Goal: Task Accomplishment & Management: Complete application form

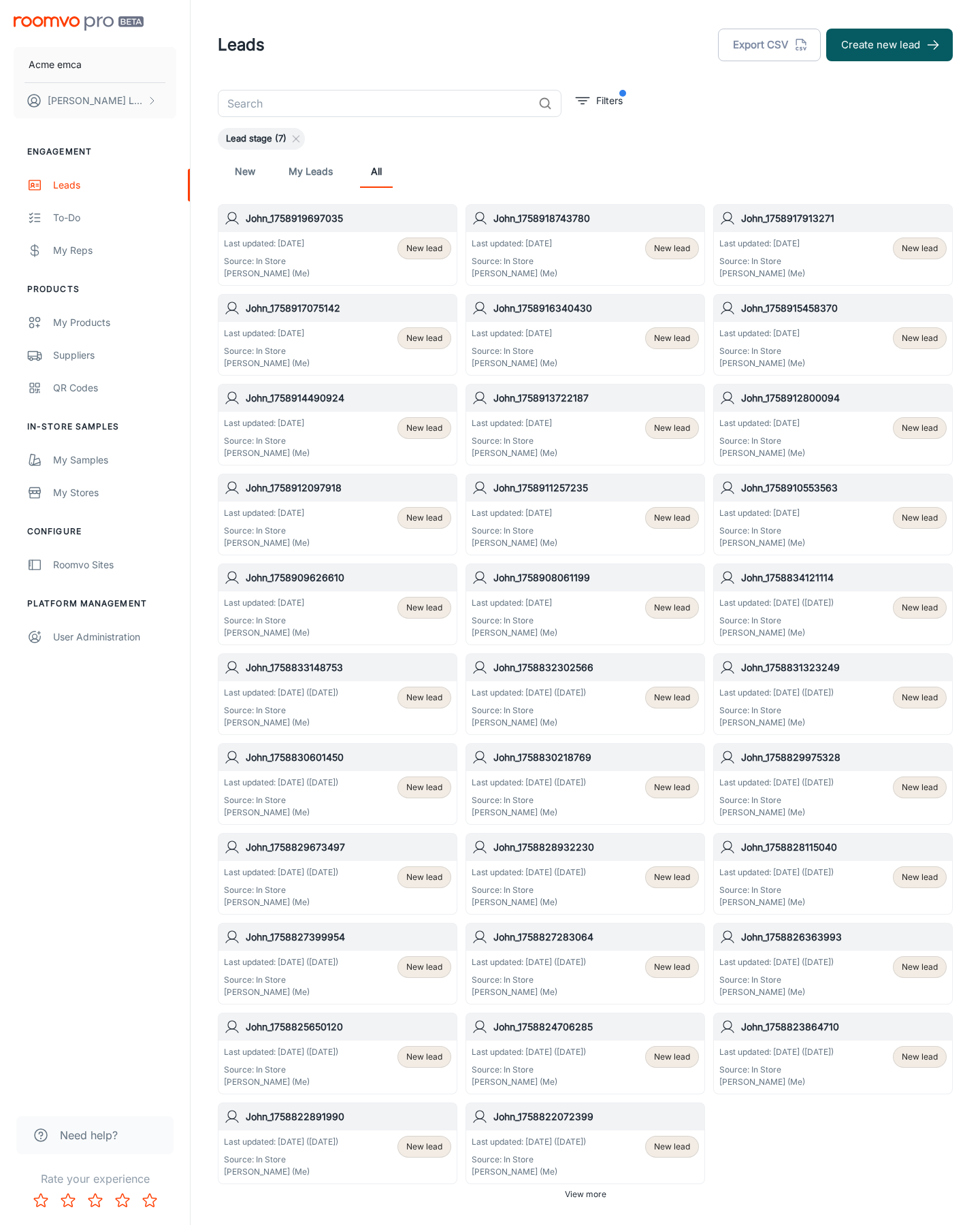
click at [890, 45] on button "Create new lead" at bounding box center [890, 45] width 127 height 32
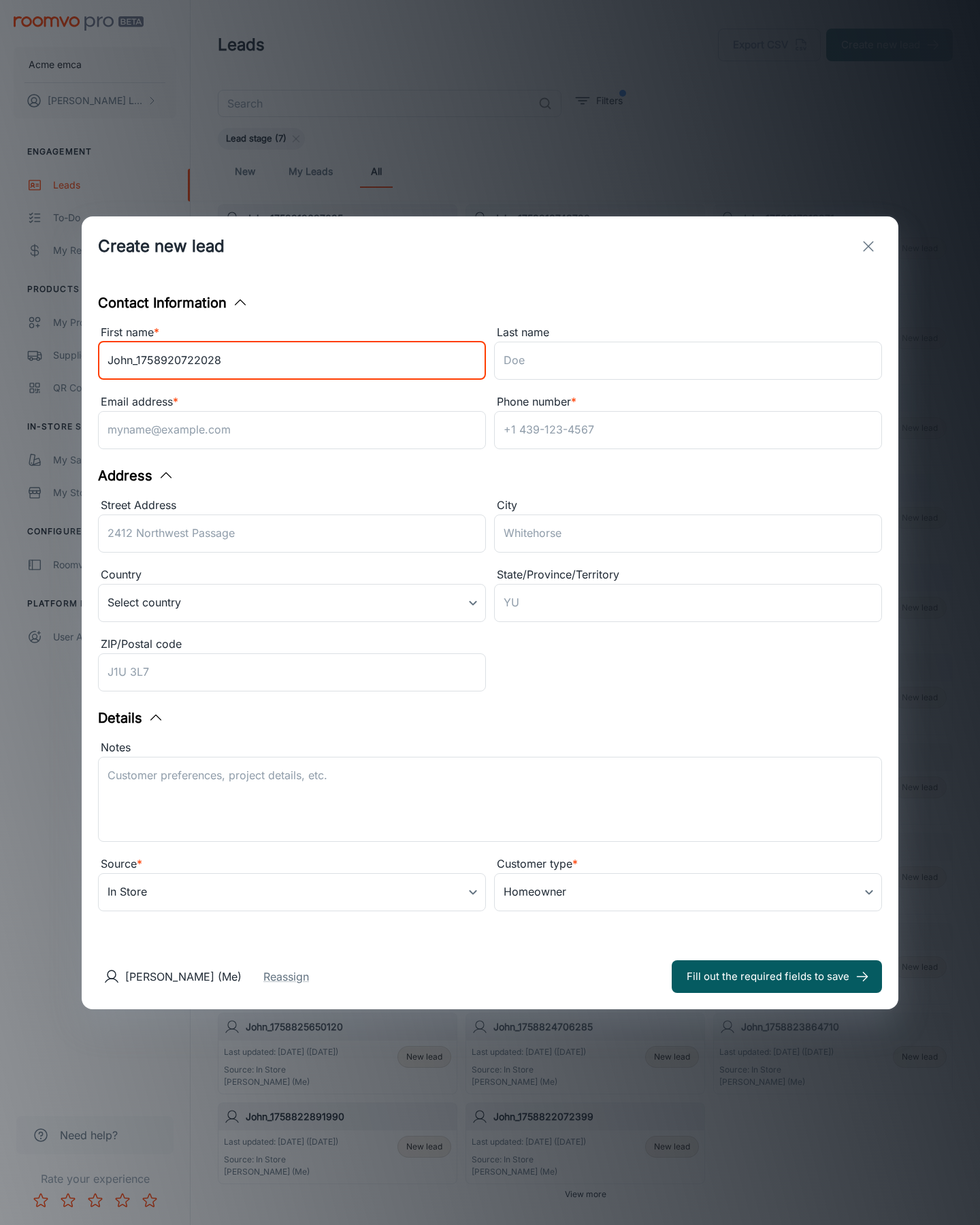
type input "John_1758920722028"
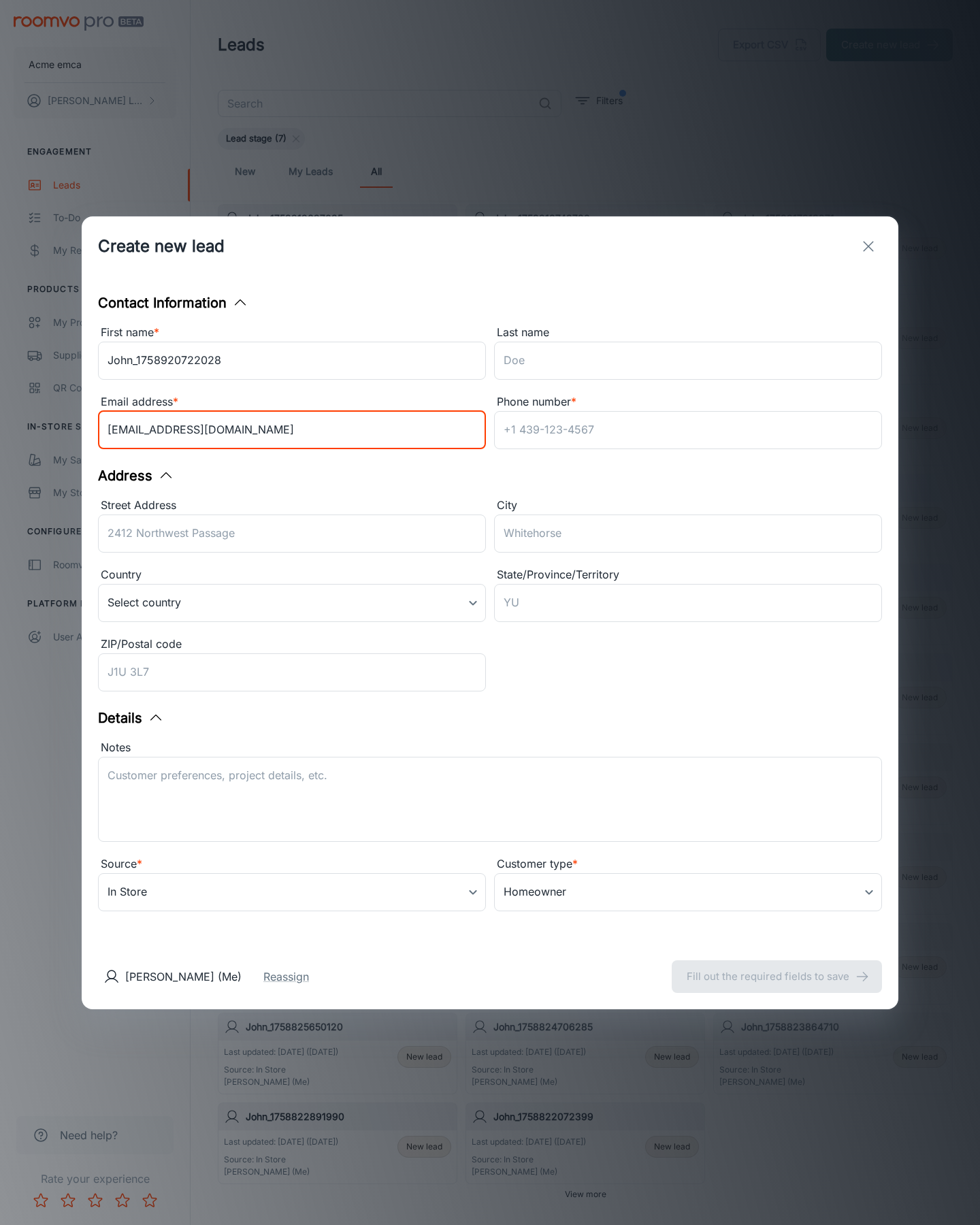
type input "[EMAIL_ADDRESS][DOMAIN_NAME]"
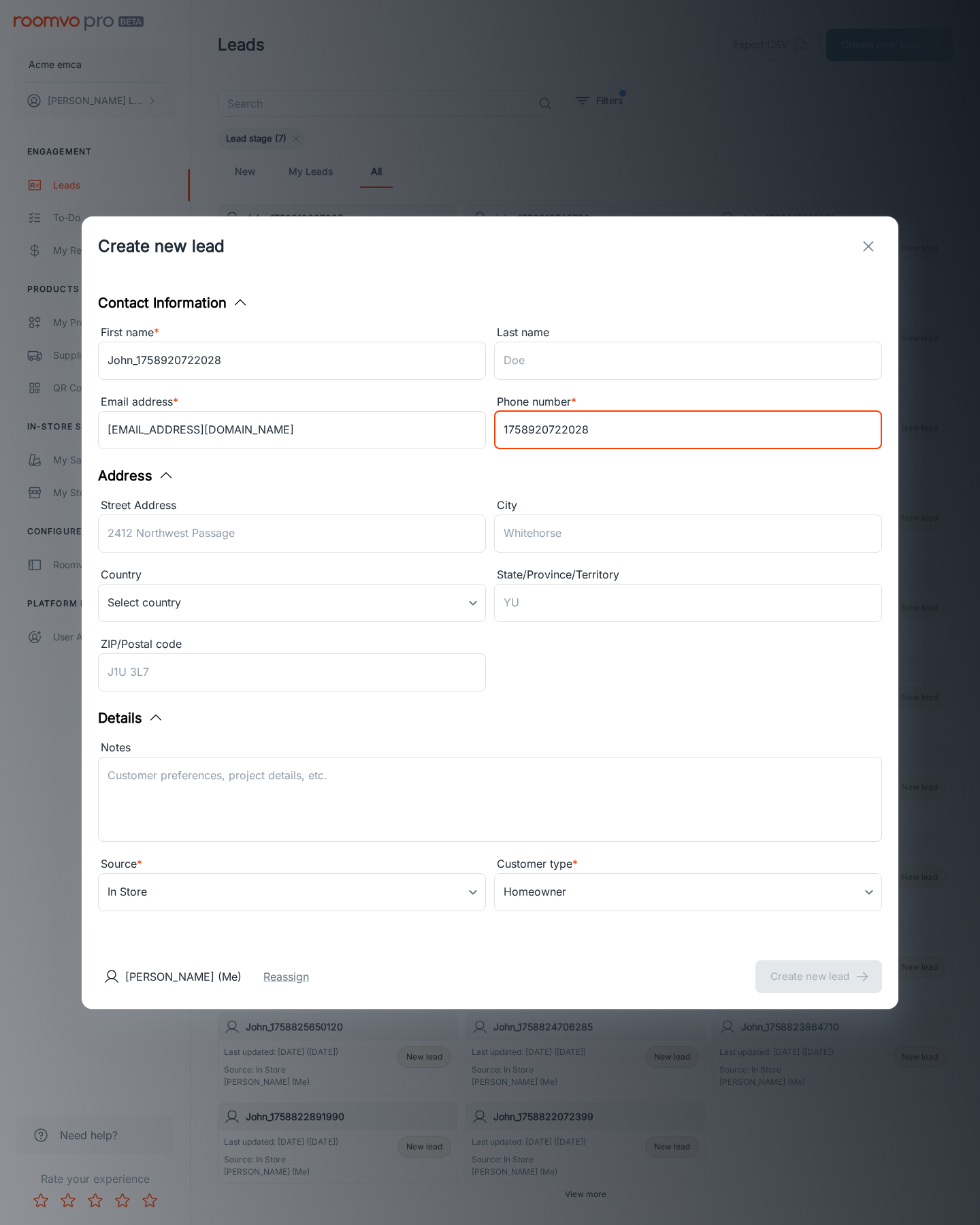
type input "1758920722028"
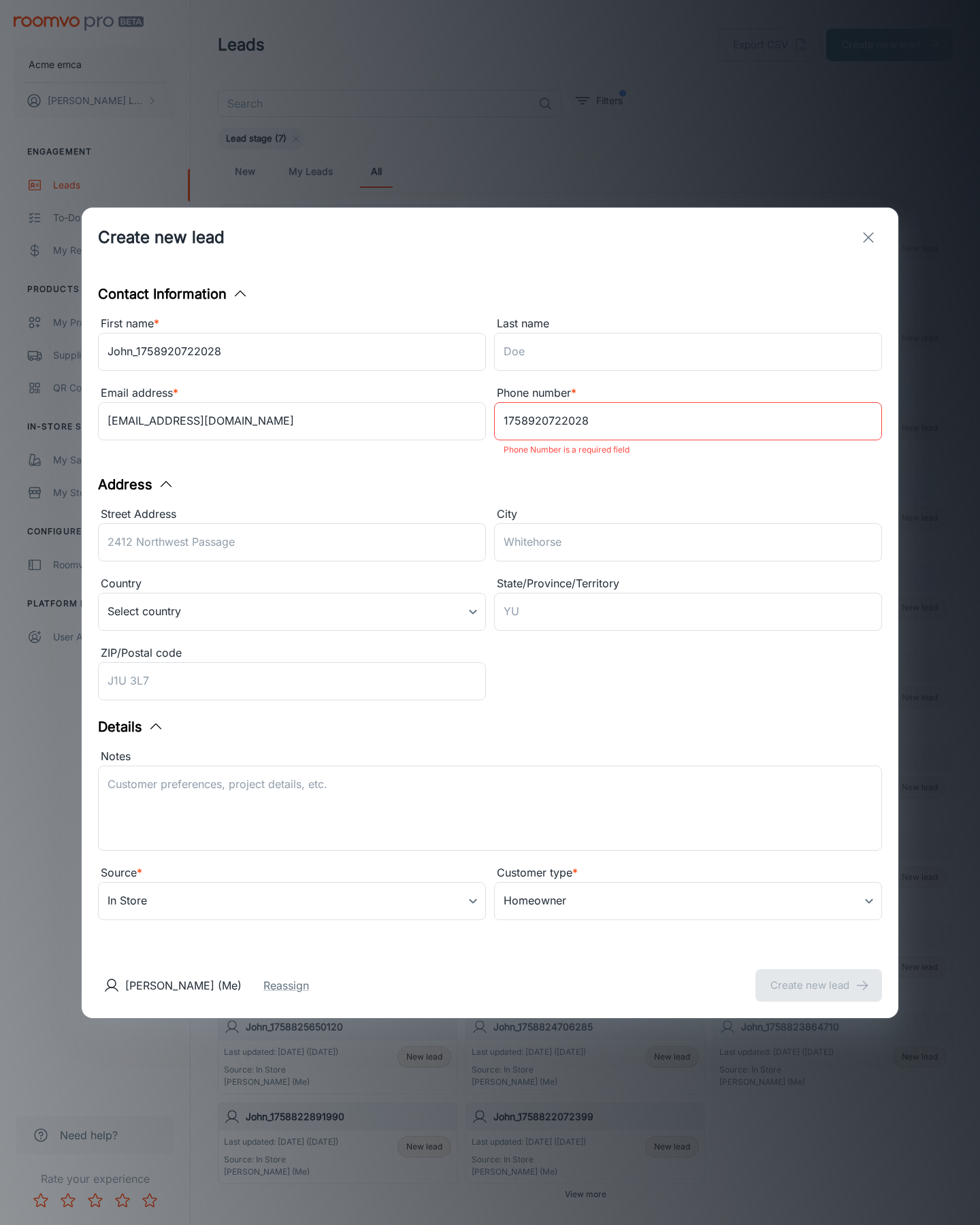
click at [819, 976] on button "Create new lead" at bounding box center [818, 986] width 127 height 32
